Goal: Task Accomplishment & Management: Complete application form

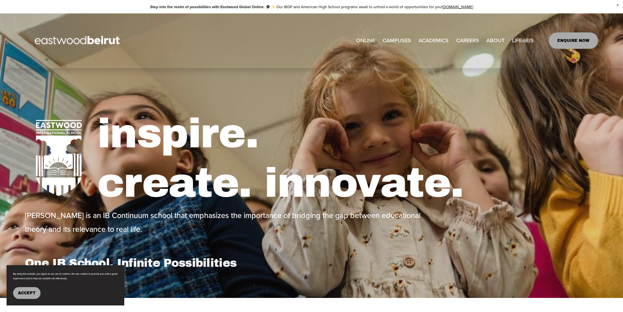
select select "**"
click at [465, 38] on link "CAREERS" at bounding box center [467, 40] width 23 height 11
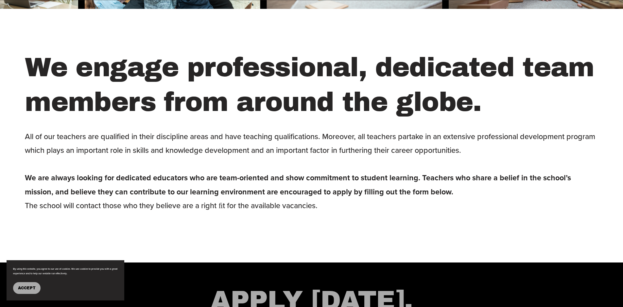
scroll to position [589, 0]
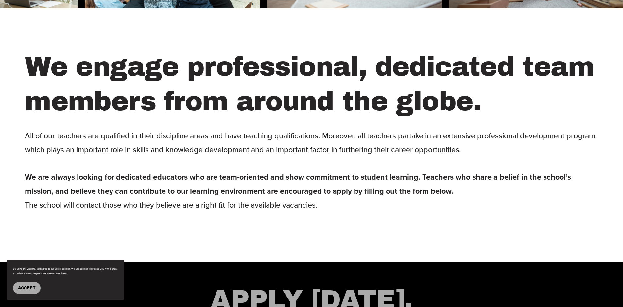
click at [21, 288] on span "Accept" at bounding box center [27, 288] width 18 height 5
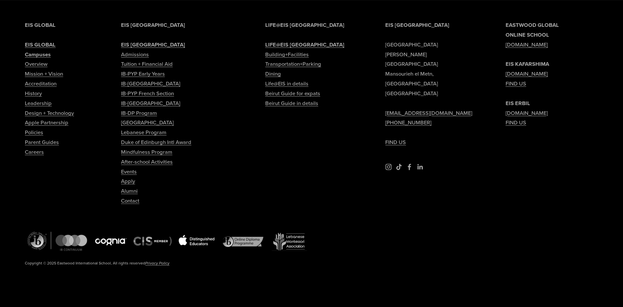
scroll to position [1595, 0]
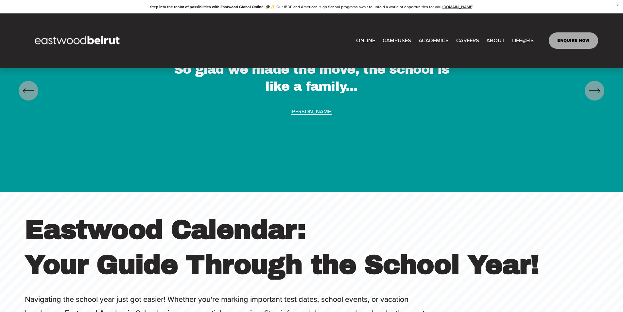
scroll to position [2341, 0]
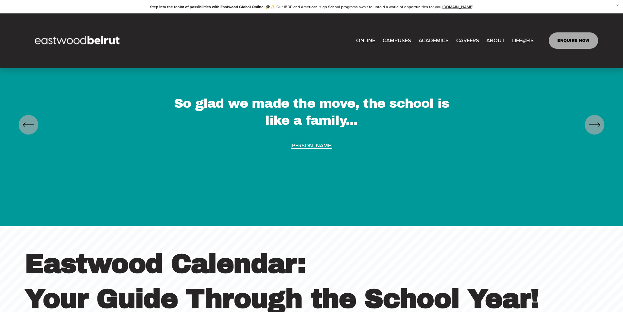
type input "*****"
click at [467, 38] on link "CAREERS" at bounding box center [467, 40] width 23 height 11
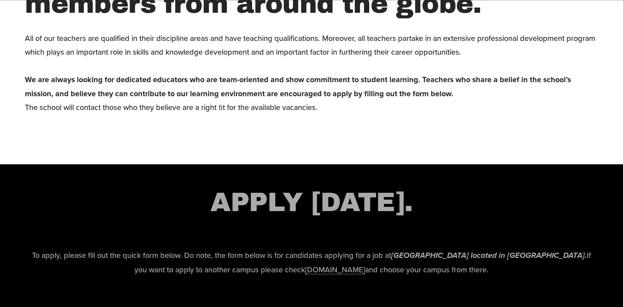
scroll to position [752, 0]
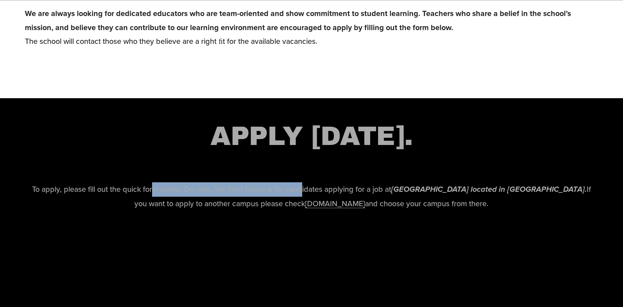
drag, startPoint x: 189, startPoint y: 196, endPoint x: 306, endPoint y: 195, distance: 117.1
click at [306, 195] on p "To apply, please fill out the quick form below. Do note, the form below is for …" at bounding box center [311, 196] width 573 height 28
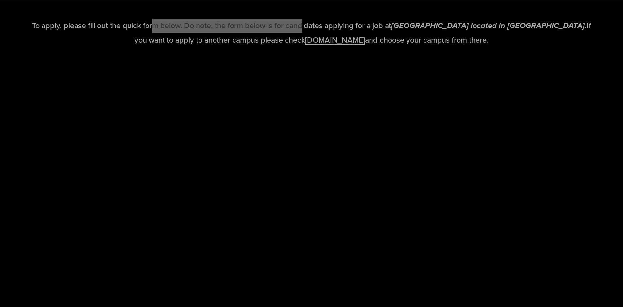
scroll to position [981, 0]
